Goal: Transaction & Acquisition: Obtain resource

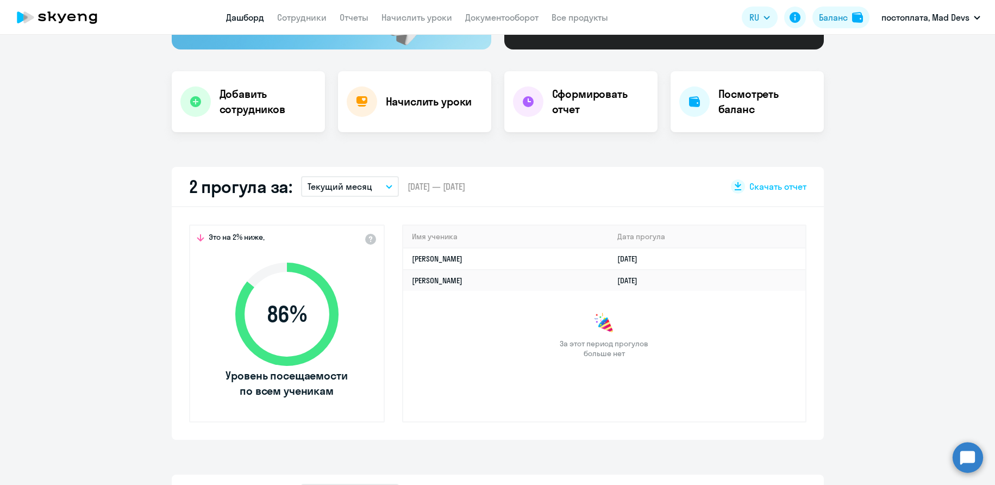
scroll to position [199, 0]
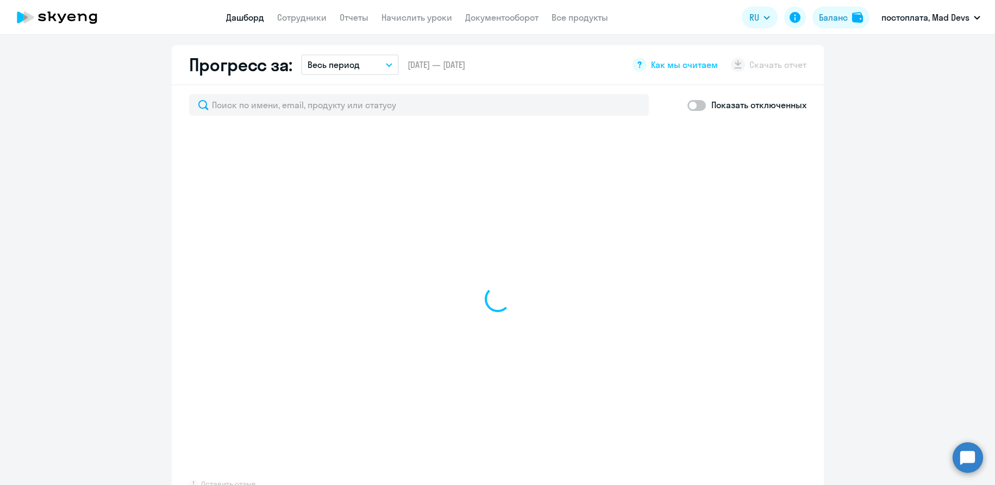
select select "30"
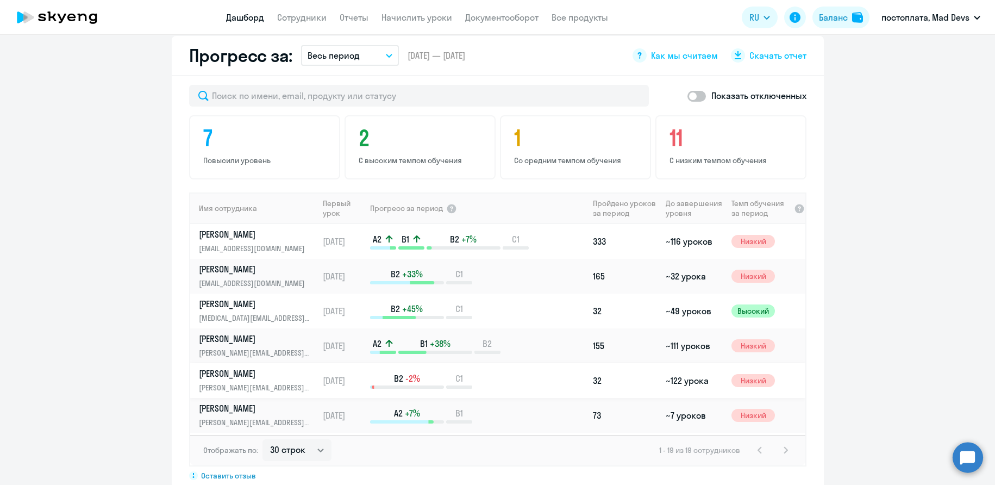
scroll to position [618, 0]
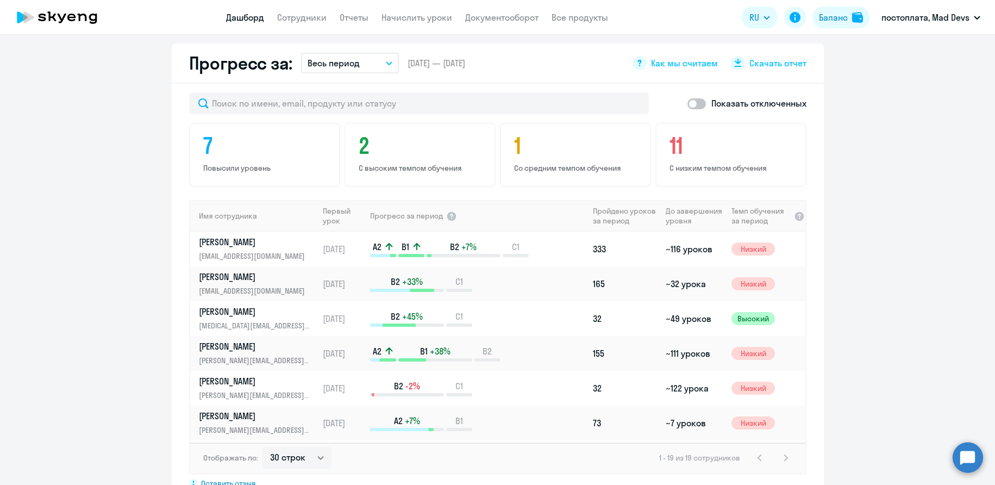
click at [393, 66] on button "Весь период" at bounding box center [350, 63] width 98 height 21
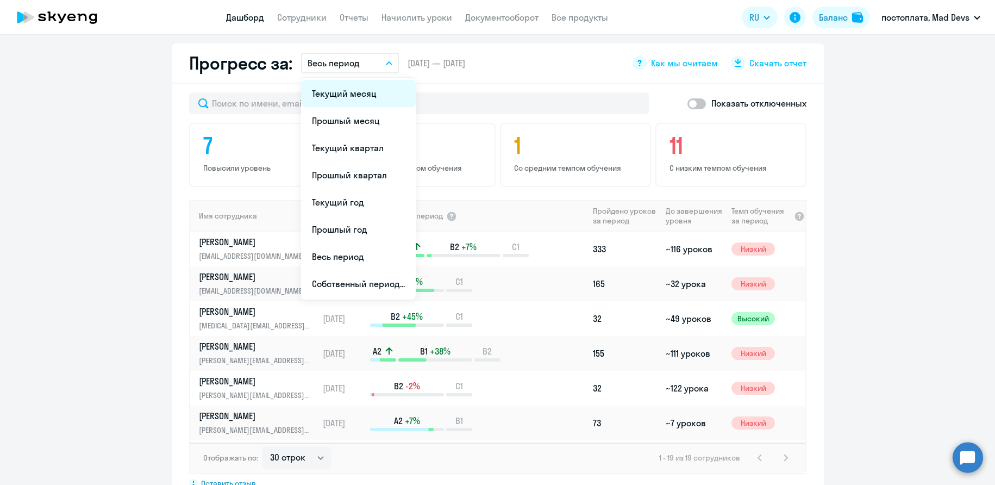
click at [362, 99] on li "Текущий месяц" at bounding box center [358, 93] width 115 height 27
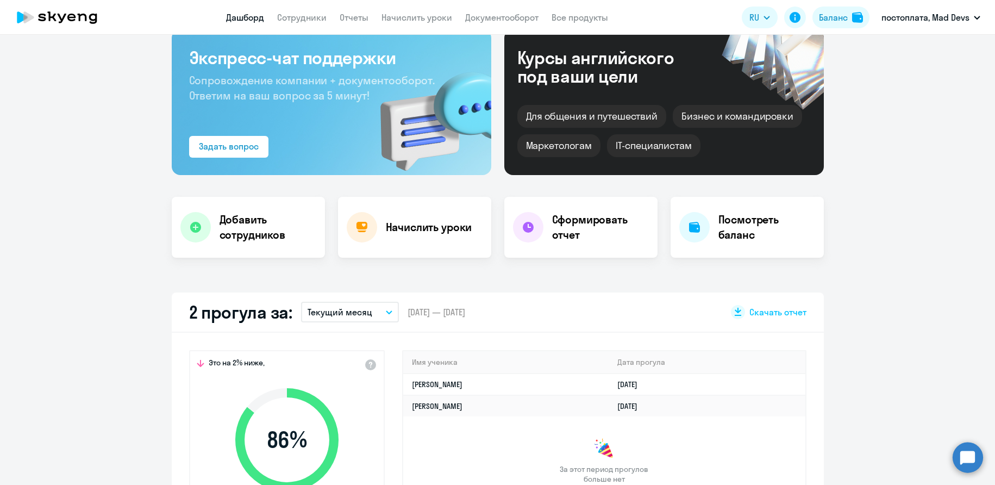
scroll to position [69, 0]
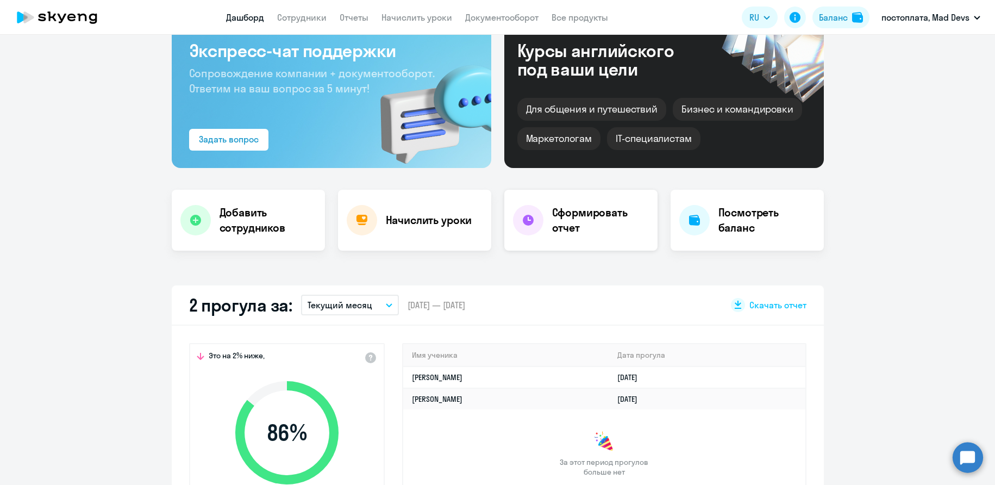
click at [590, 226] on h4 "Сформировать отчет" at bounding box center [600, 220] width 97 height 30
click at [563, 234] on h4 "Сформировать отчет" at bounding box center [600, 220] width 97 height 30
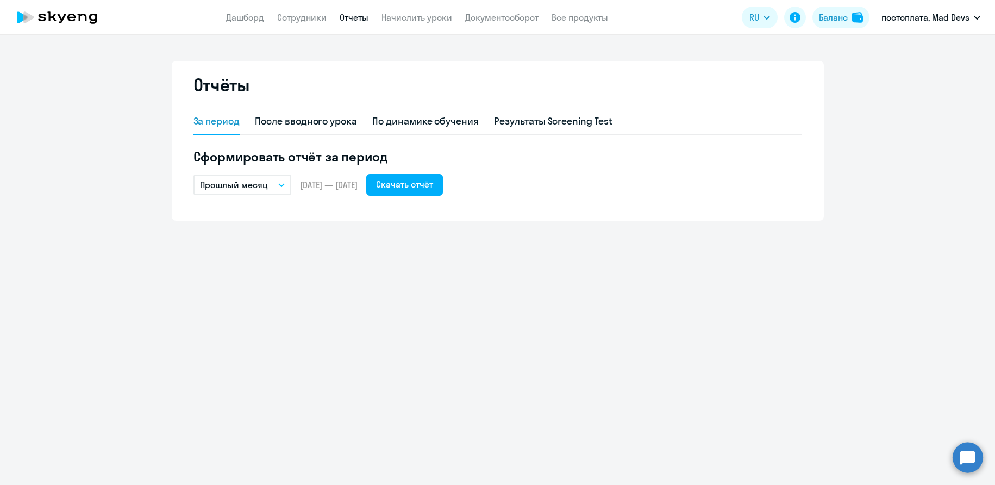
click at [720, 224] on div "Отчёты За период После вводного урока По динамике обучения Результаты Screening…" at bounding box center [497, 260] width 995 height 450
click at [282, 20] on link "Сотрудники" at bounding box center [301, 17] width 49 height 11
click at [310, 12] on link "Сотрудники" at bounding box center [301, 17] width 49 height 11
click at [306, 19] on link "Сотрудники" at bounding box center [301, 17] width 49 height 11
click at [414, 281] on div "Отчёты За период После вводного урока По динамике обучения Результаты Screening…" at bounding box center [497, 260] width 995 height 450
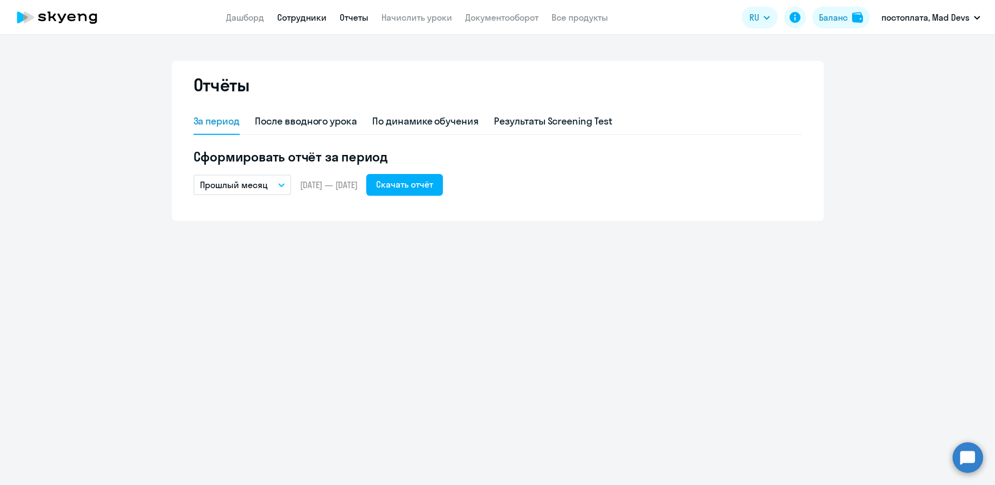
click at [304, 18] on link "Сотрудники" at bounding box center [301, 17] width 49 height 11
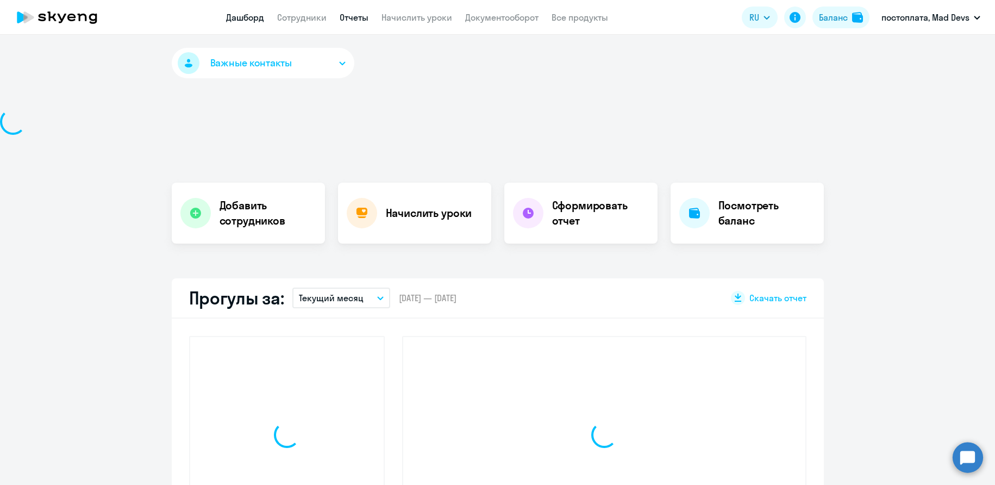
click at [354, 16] on link "Отчеты" at bounding box center [354, 17] width 29 height 11
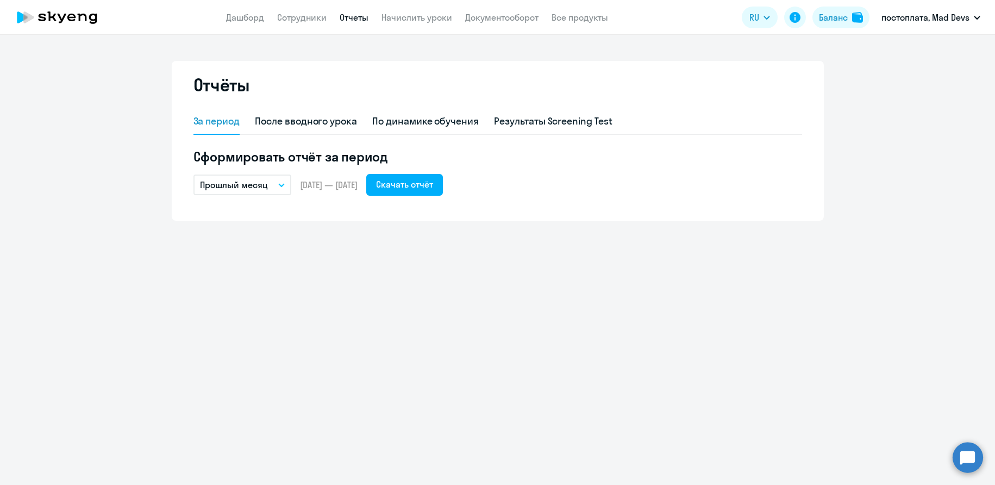
click at [287, 187] on button "Прошлый месяц" at bounding box center [242, 184] width 98 height 21
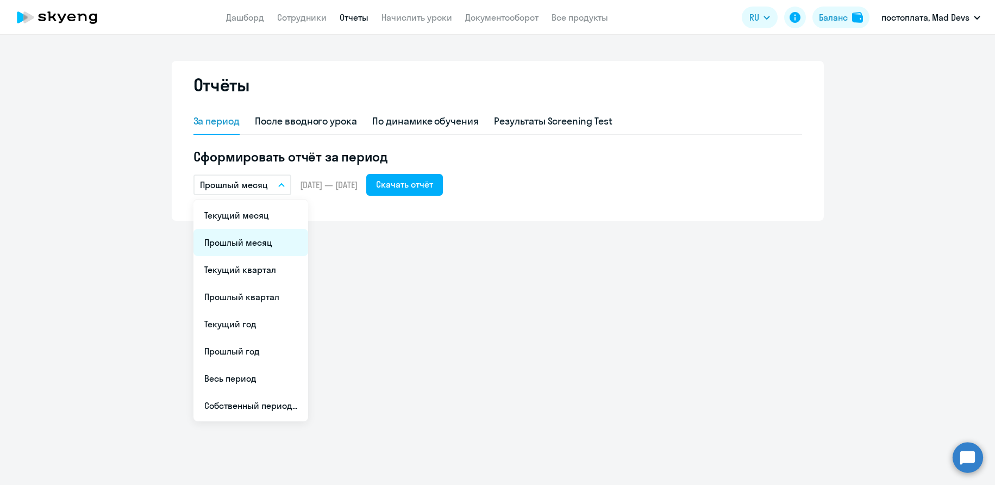
click at [256, 243] on li "Прошлый месяц" at bounding box center [250, 242] width 115 height 27
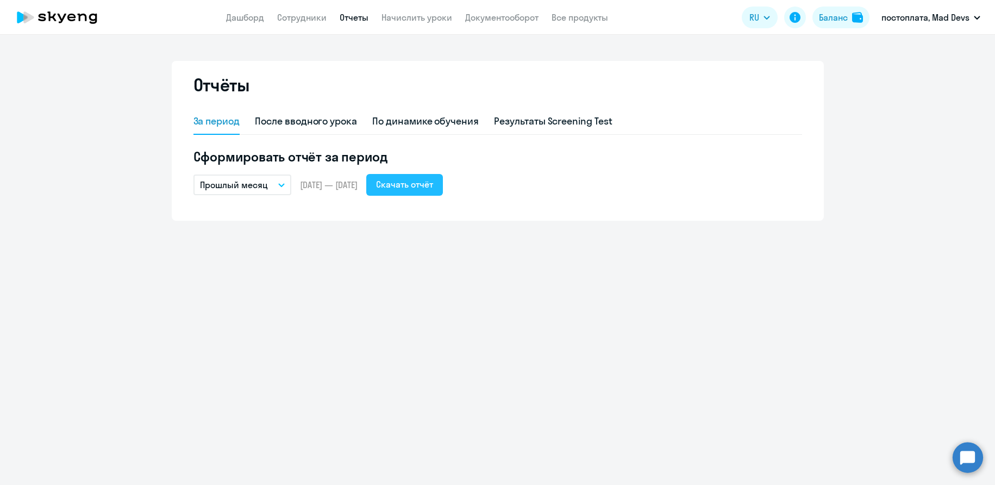
click at [432, 188] on div "Скачать отчёт" at bounding box center [404, 184] width 57 height 13
click at [307, 20] on link "Сотрудники" at bounding box center [301, 17] width 49 height 11
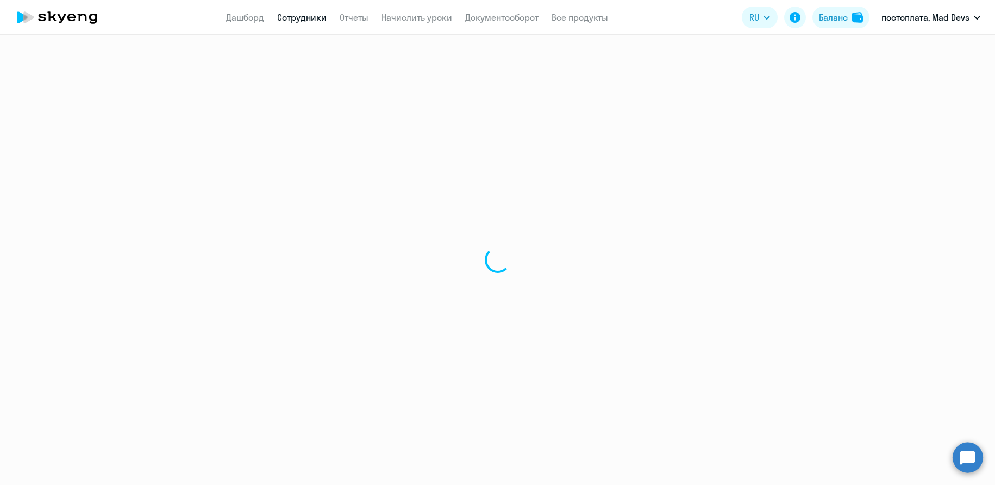
select select "30"
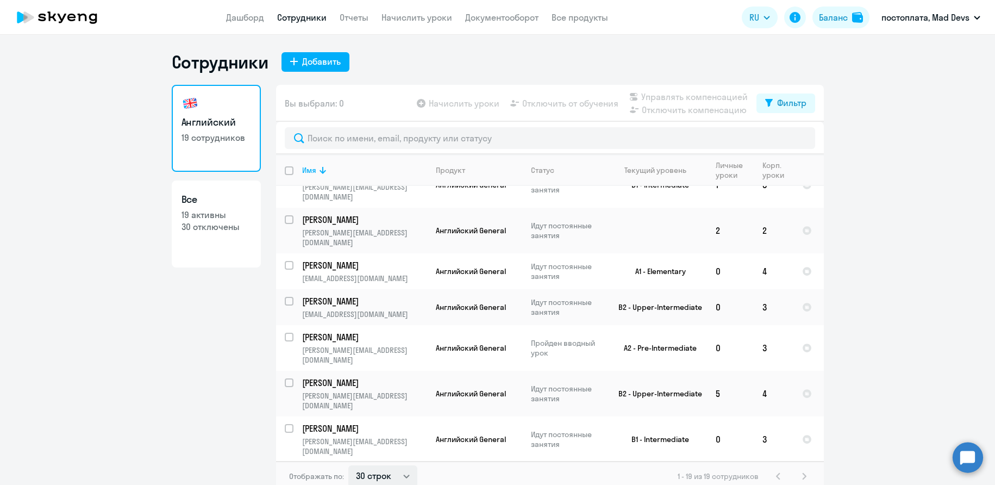
scroll to position [407, 0]
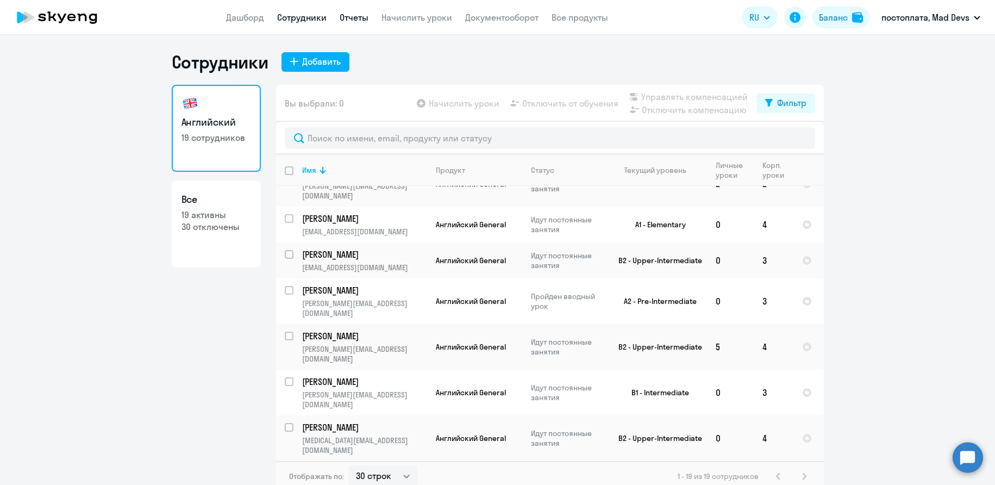
click at [354, 20] on link "Отчеты" at bounding box center [354, 17] width 29 height 11
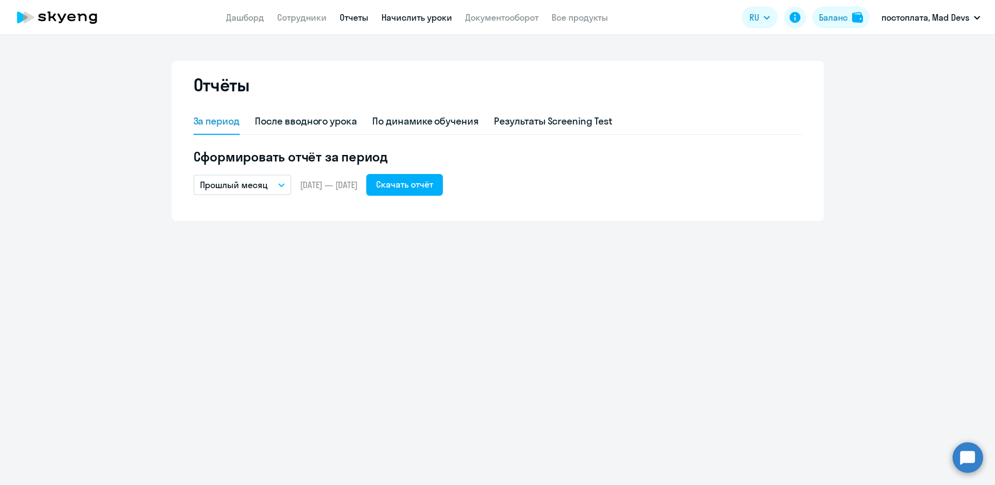
click at [409, 22] on link "Начислить уроки" at bounding box center [417, 17] width 71 height 11
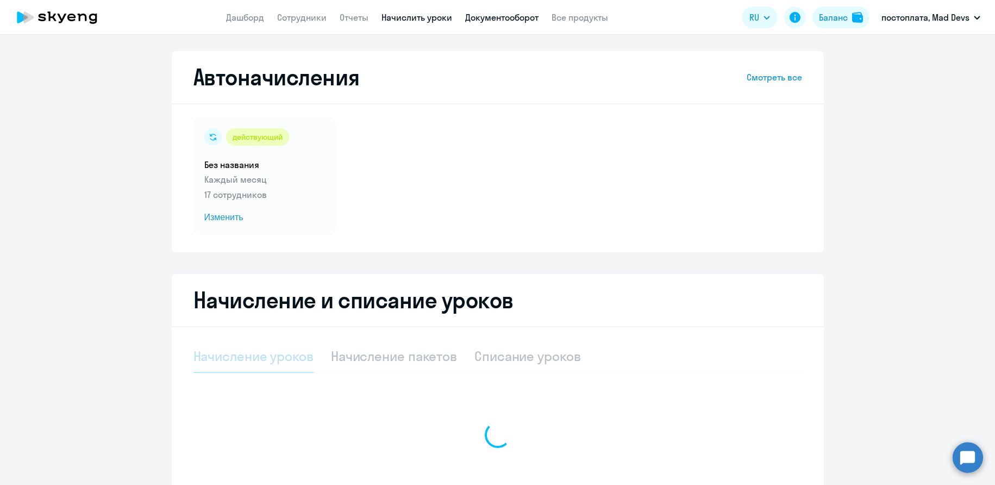
select select "10"
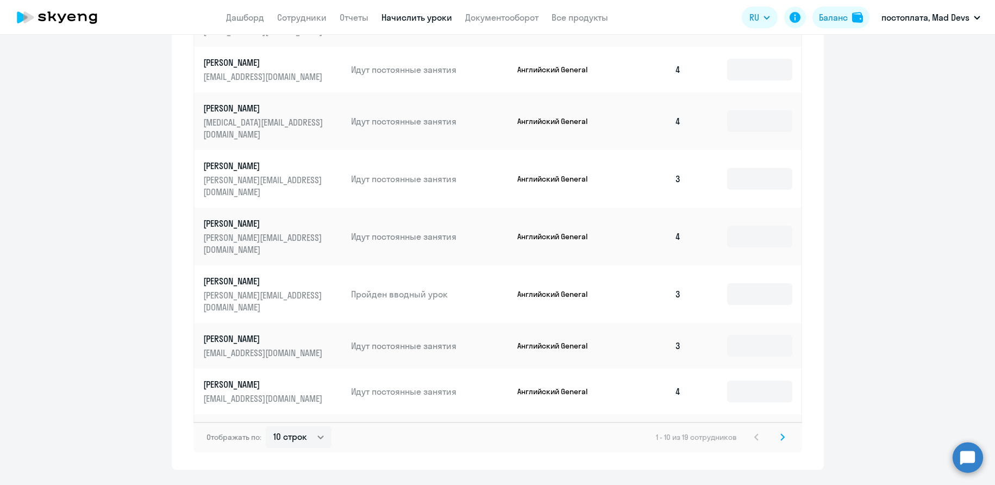
scroll to position [585, 0]
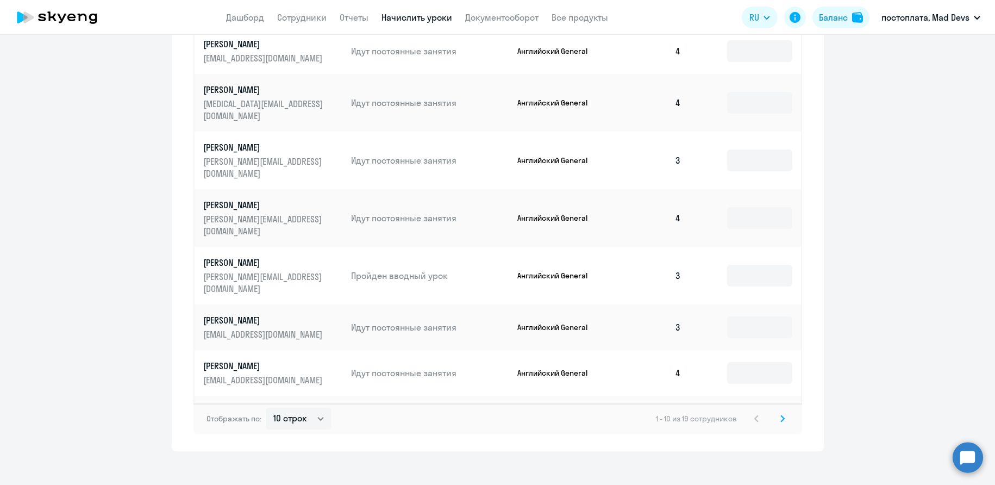
click at [784, 415] on icon at bounding box center [782, 419] width 4 height 8
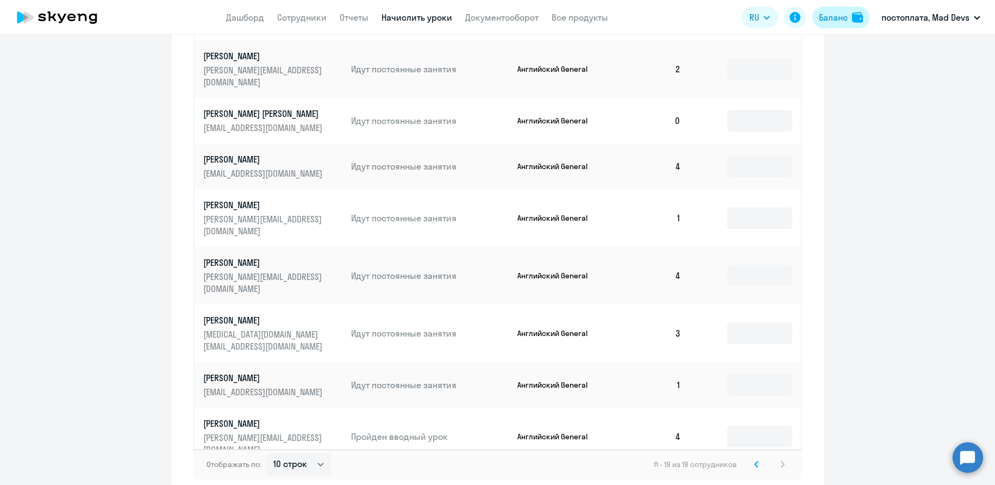
scroll to position [539, 0]
